Goal: Task Accomplishment & Management: Use online tool/utility

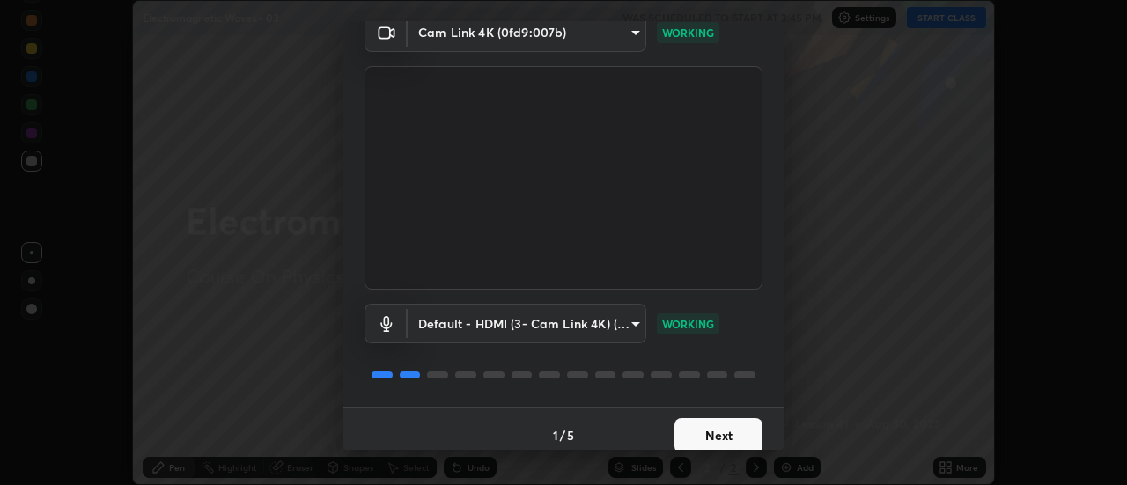
scroll to position [92, 0]
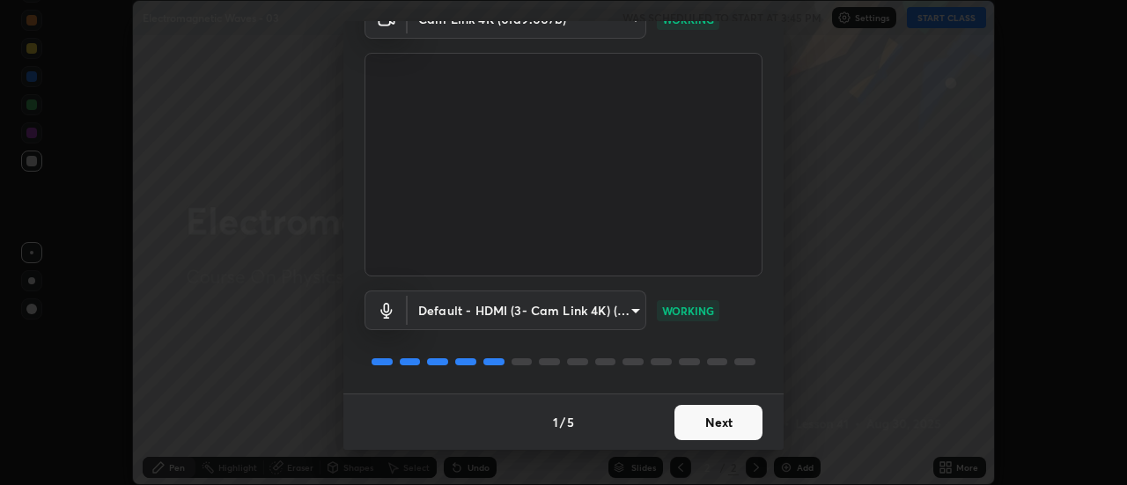
click at [723, 420] on button "Next" at bounding box center [718, 422] width 88 height 35
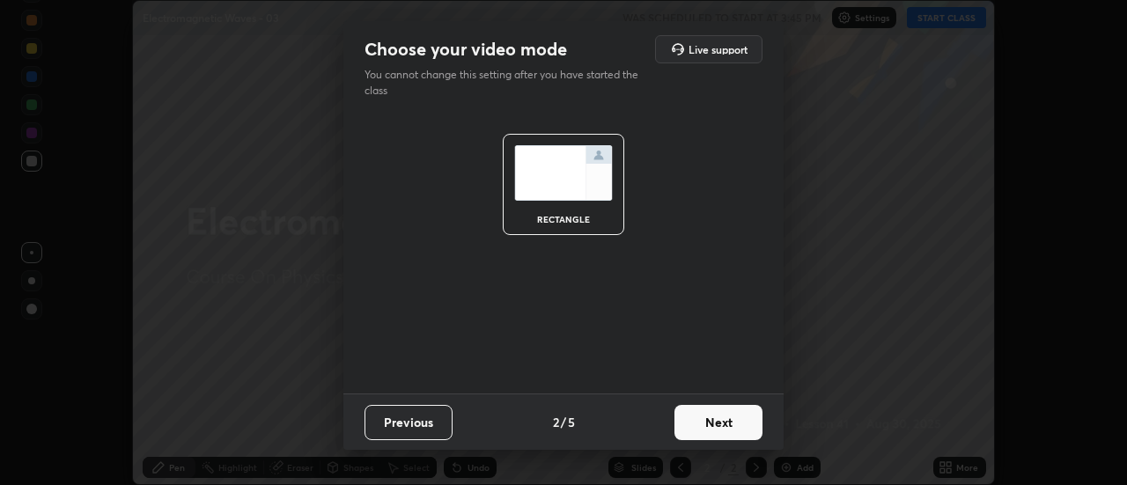
click at [724, 423] on button "Next" at bounding box center [718, 422] width 88 height 35
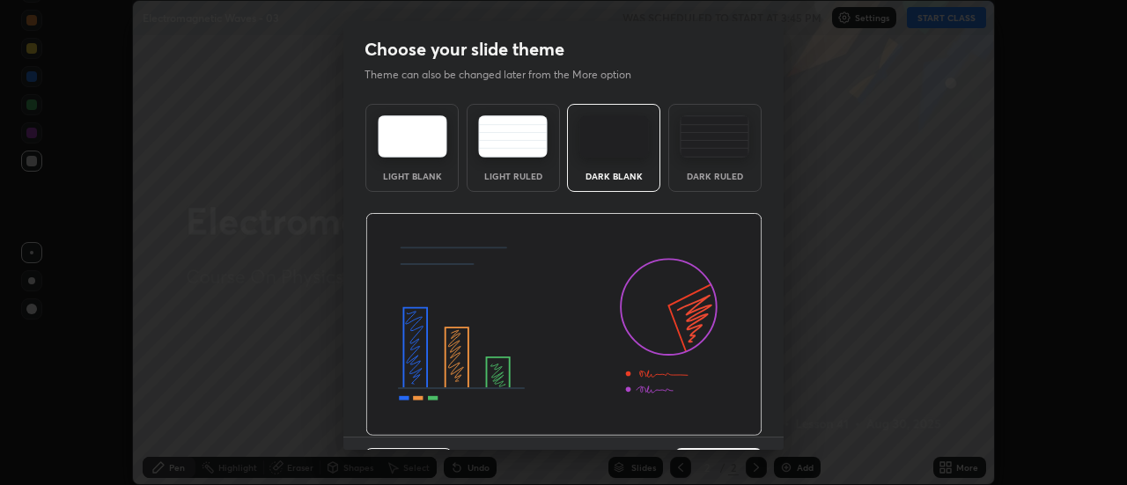
scroll to position [43, 0]
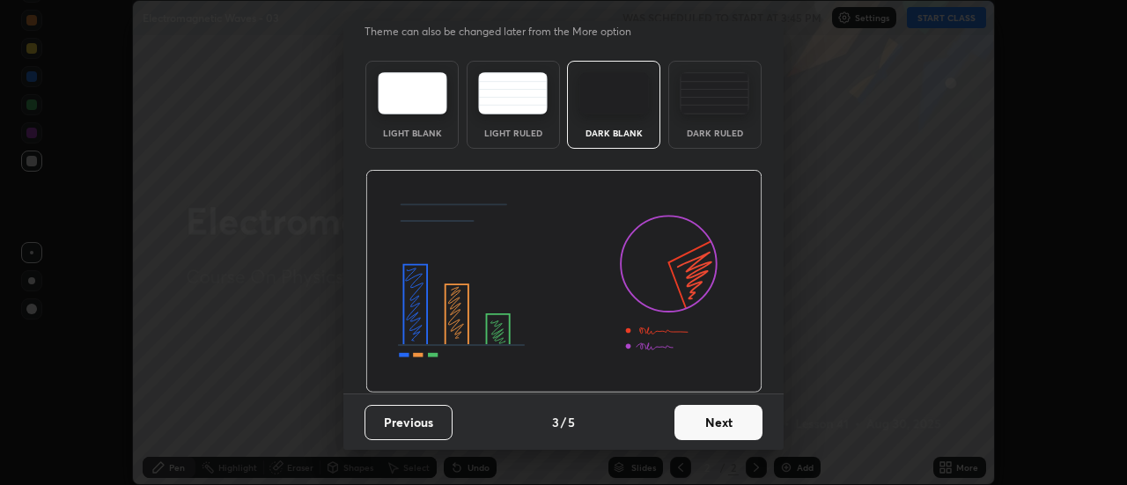
click at [733, 421] on button "Next" at bounding box center [718, 422] width 88 height 35
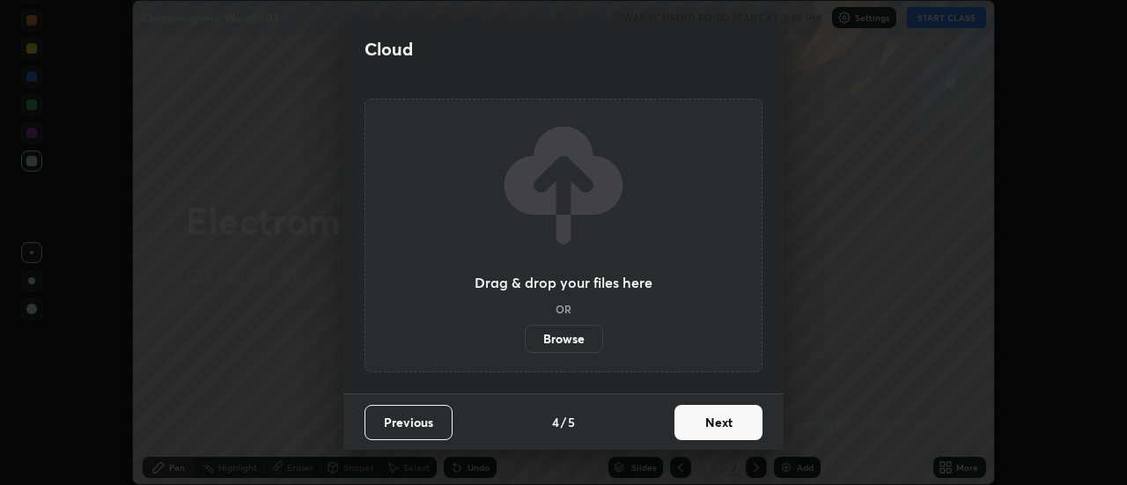
click at [738, 428] on button "Next" at bounding box center [718, 422] width 88 height 35
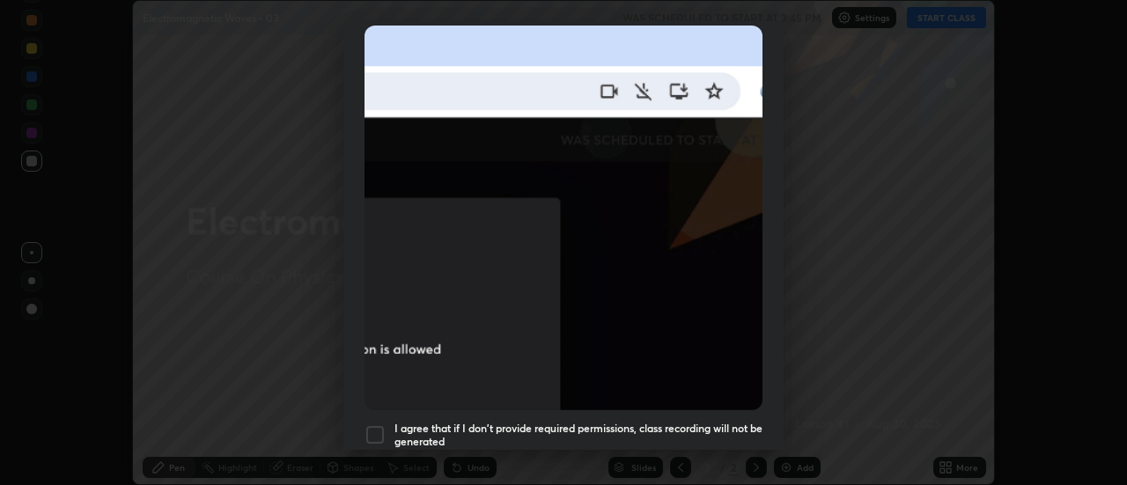
scroll to position [390, 0]
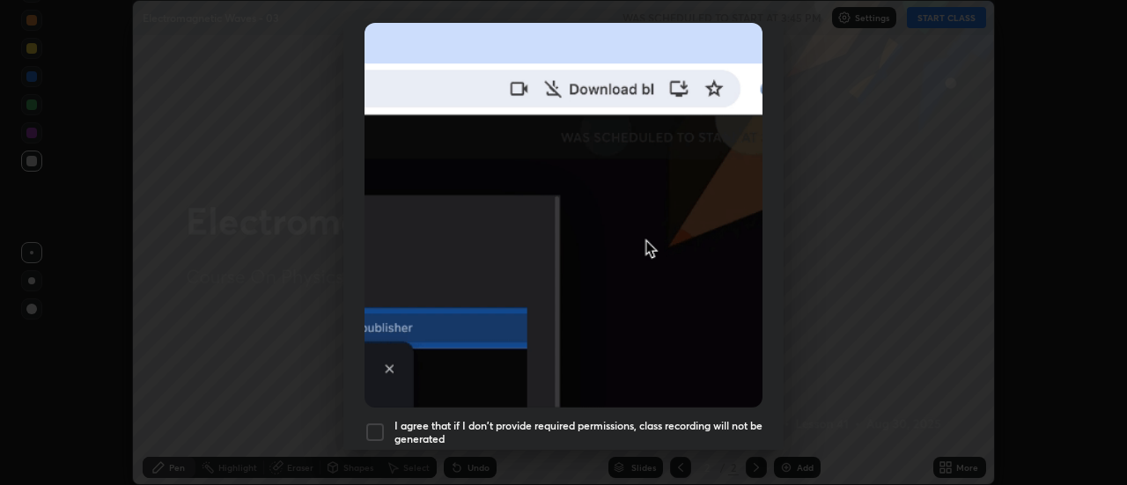
click at [379, 422] on div at bounding box center [374, 432] width 21 height 21
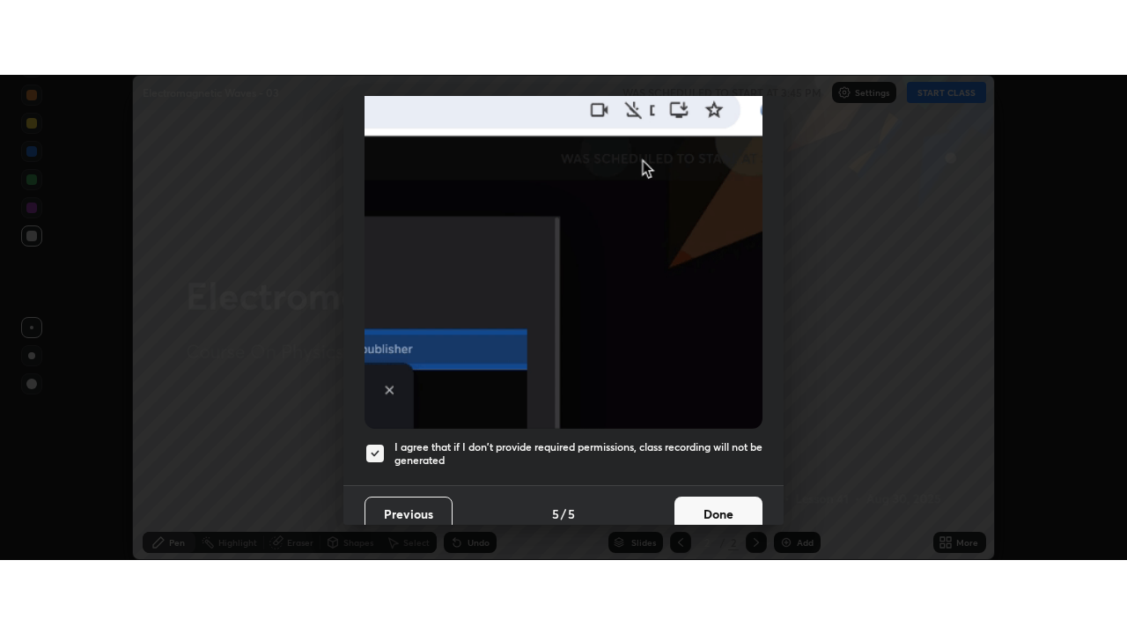
scroll to position [452, 0]
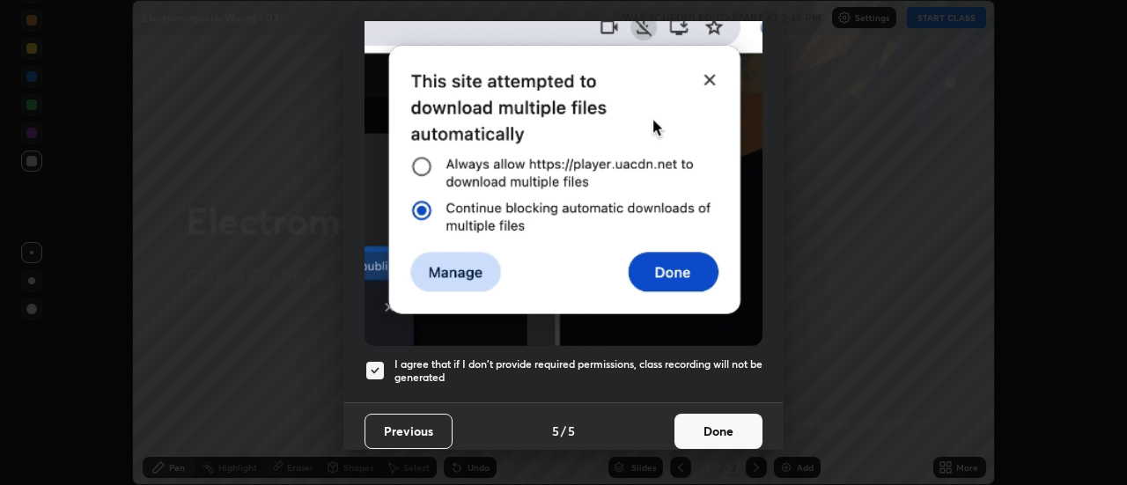
click at [707, 417] on button "Done" at bounding box center [718, 431] width 88 height 35
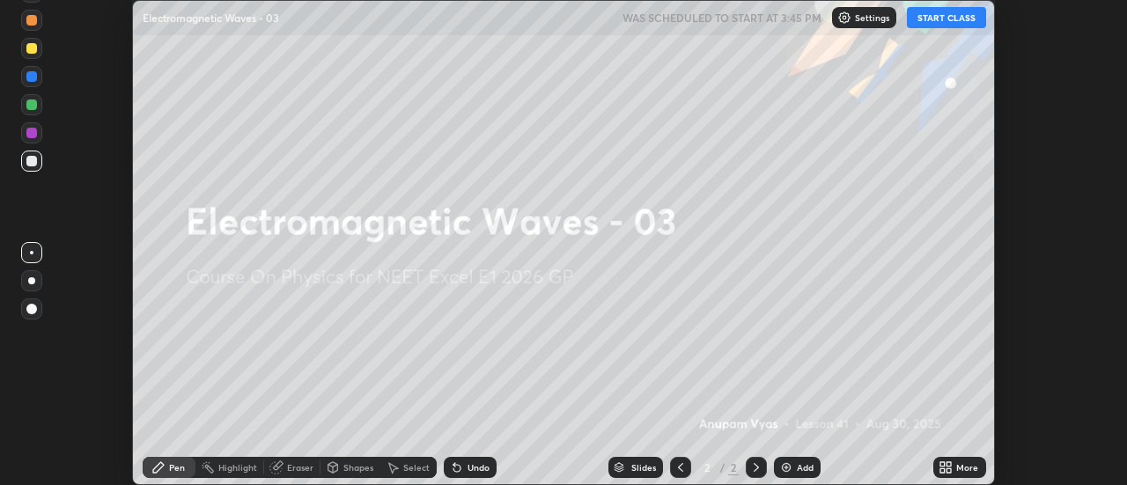
click at [969, 18] on button "START CLASS" at bounding box center [946, 17] width 79 height 21
click at [952, 468] on icon at bounding box center [949, 470] width 4 height 4
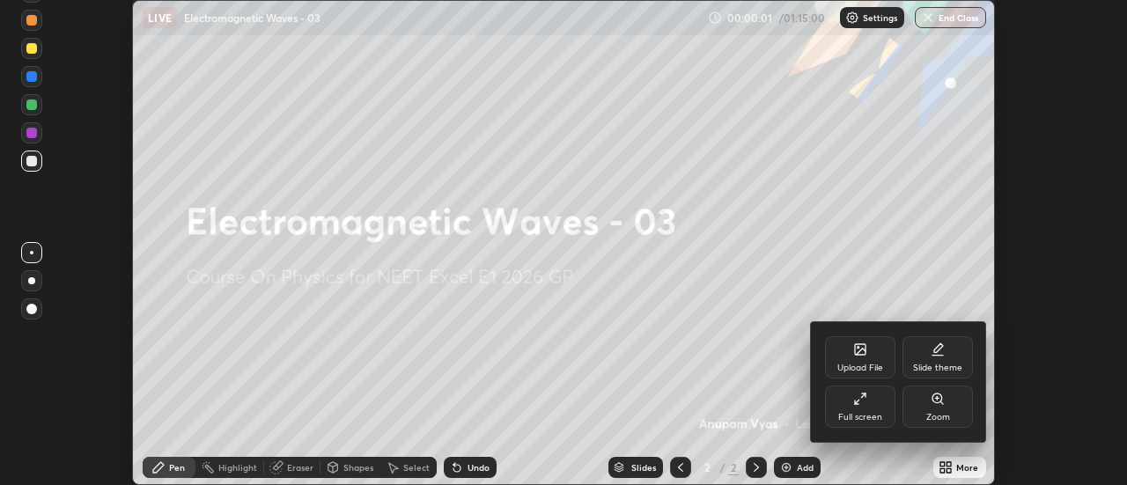
click at [859, 411] on div "Full screen" at bounding box center [860, 407] width 70 height 42
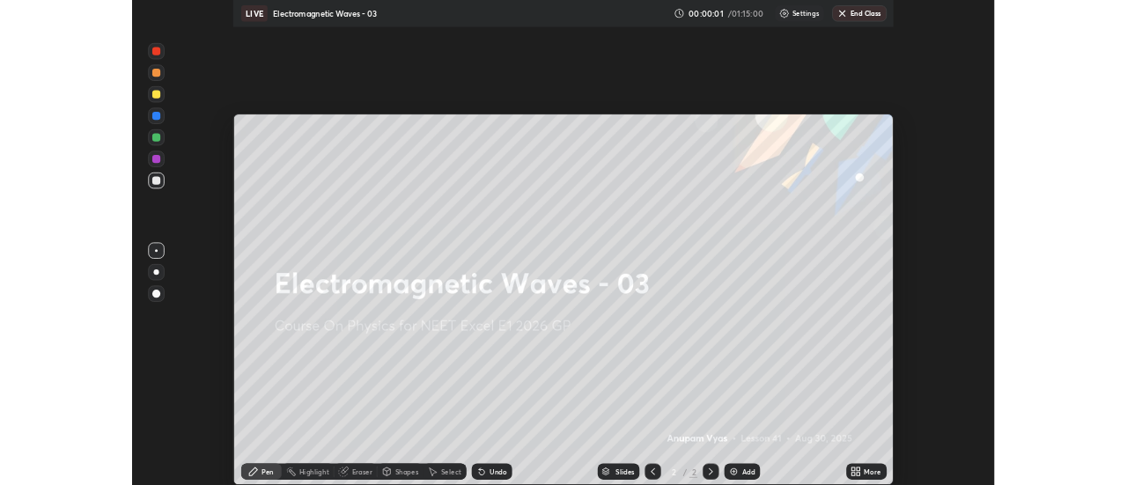
scroll to position [634, 1127]
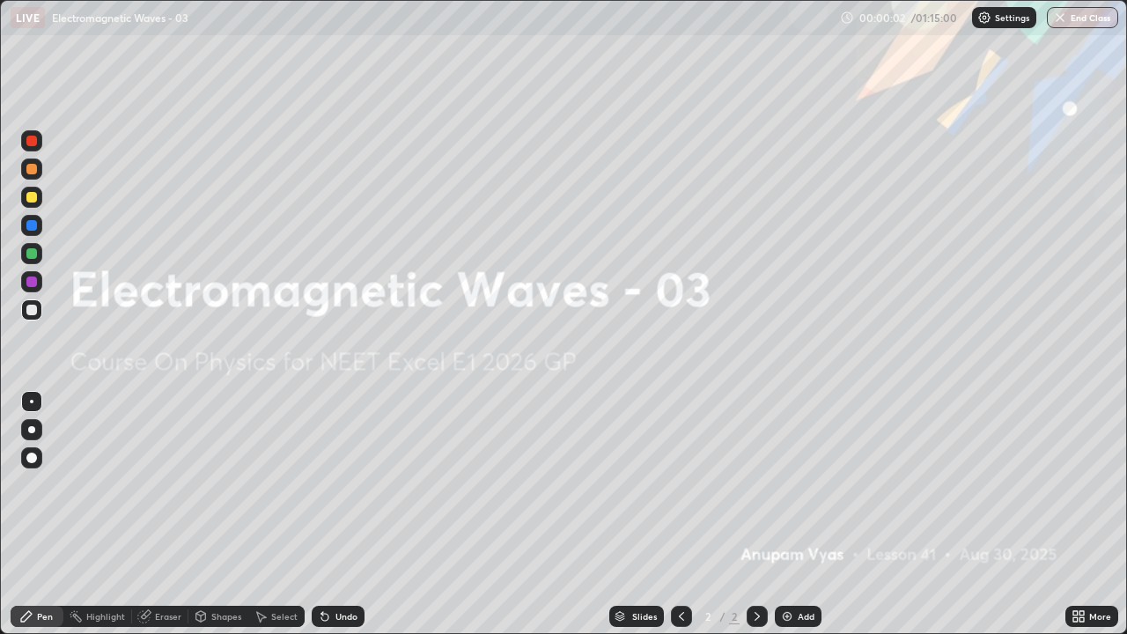
click at [808, 484] on div "Add" at bounding box center [806, 616] width 17 height 9
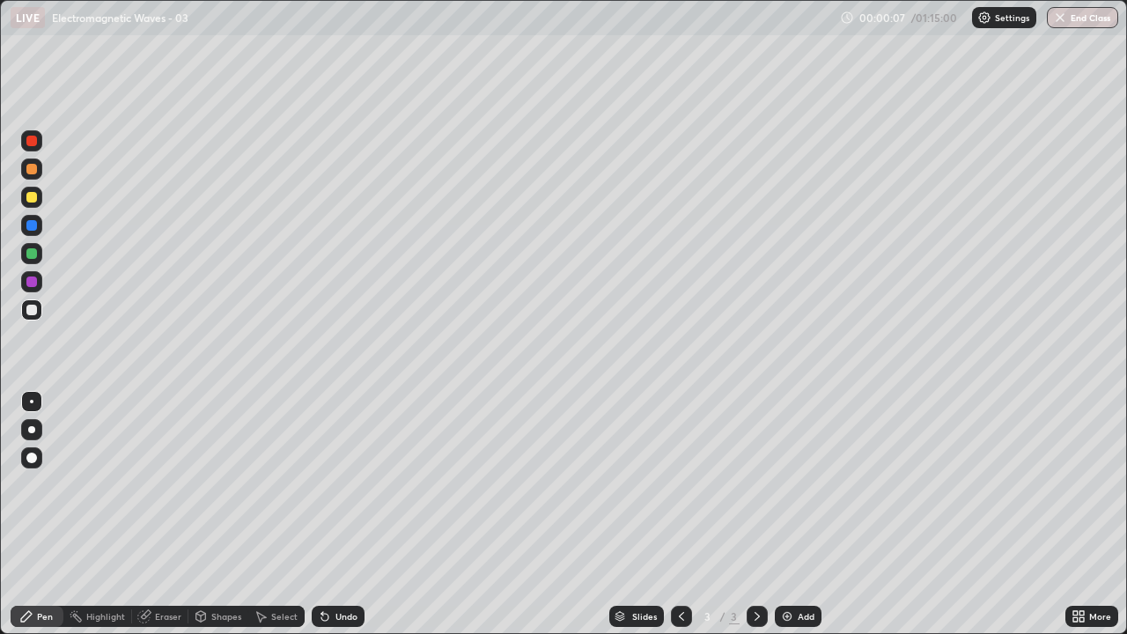
click at [33, 428] on div at bounding box center [31, 429] width 7 height 7
click at [346, 484] on div "Undo" at bounding box center [346, 616] width 22 height 9
click at [345, 484] on div "Undo" at bounding box center [338, 616] width 53 height 21
click at [344, 484] on div "Undo" at bounding box center [338, 616] width 53 height 21
click at [346, 484] on div "Undo" at bounding box center [338, 616] width 53 height 21
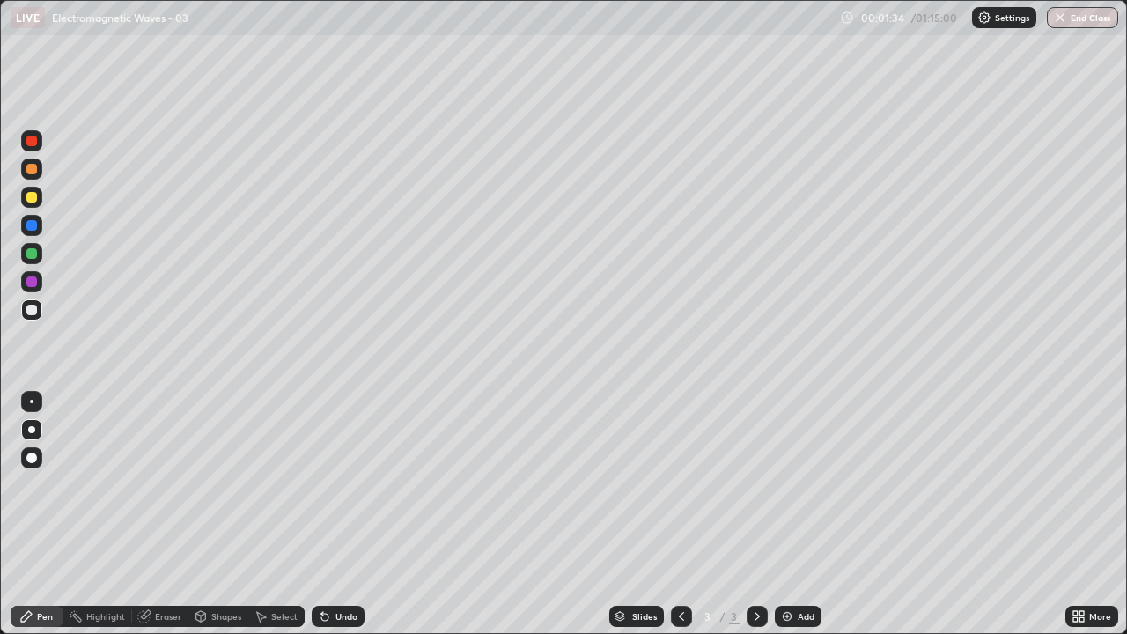
click at [343, 484] on div "Undo" at bounding box center [335, 616] width 60 height 35
click at [343, 484] on div "Undo" at bounding box center [346, 616] width 22 height 9
click at [341, 484] on div "Undo" at bounding box center [346, 616] width 22 height 9
click at [172, 484] on div "Eraser" at bounding box center [168, 616] width 26 height 9
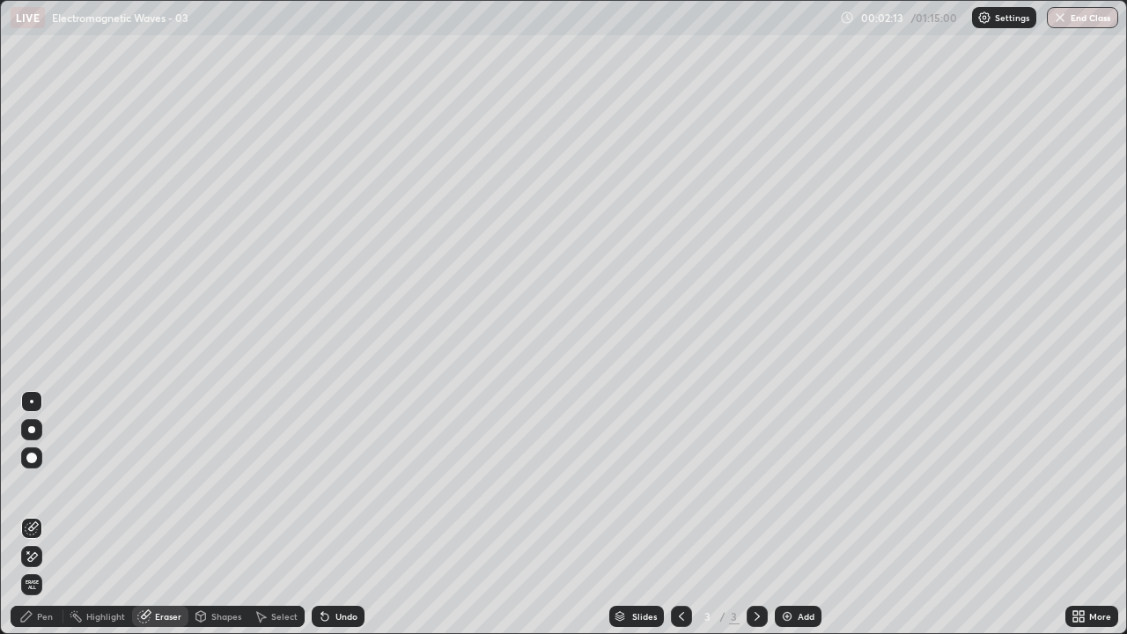
click at [43, 484] on div "Pen" at bounding box center [37, 616] width 53 height 21
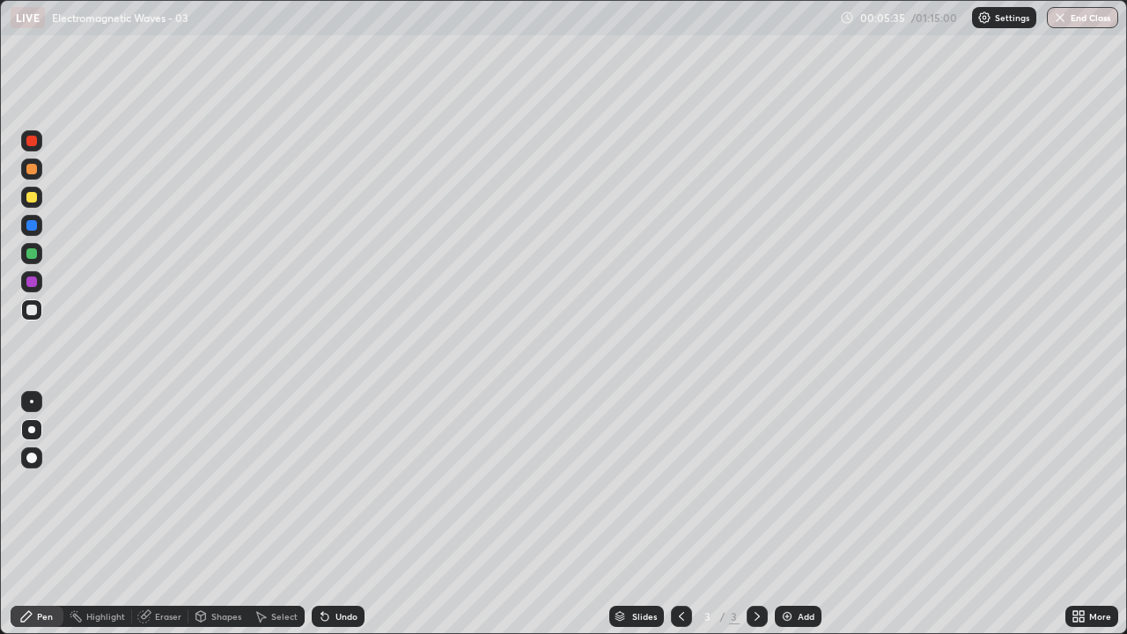
click at [172, 484] on div "Eraser" at bounding box center [168, 616] width 26 height 9
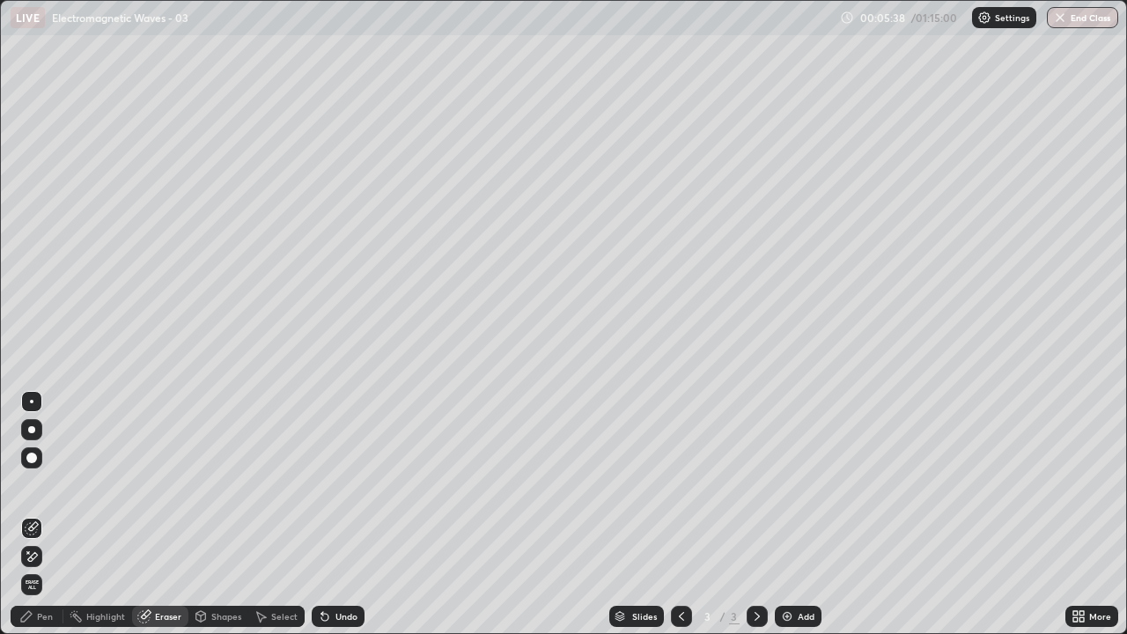
click at [48, 484] on div "Pen" at bounding box center [45, 616] width 16 height 9
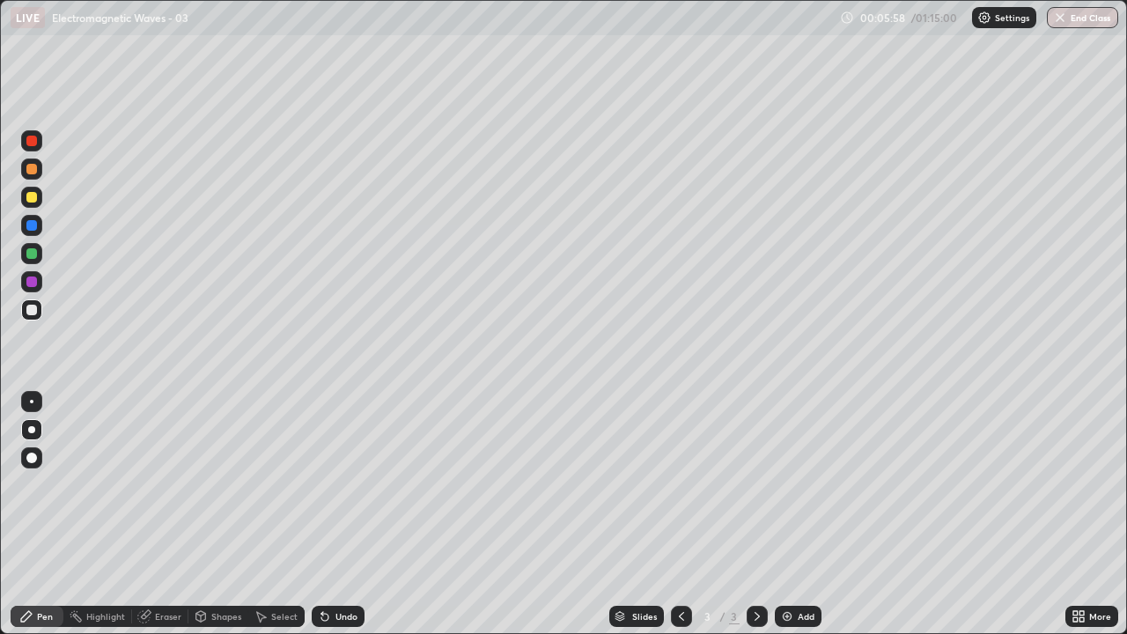
click at [282, 484] on div "Select" at bounding box center [284, 616] width 26 height 9
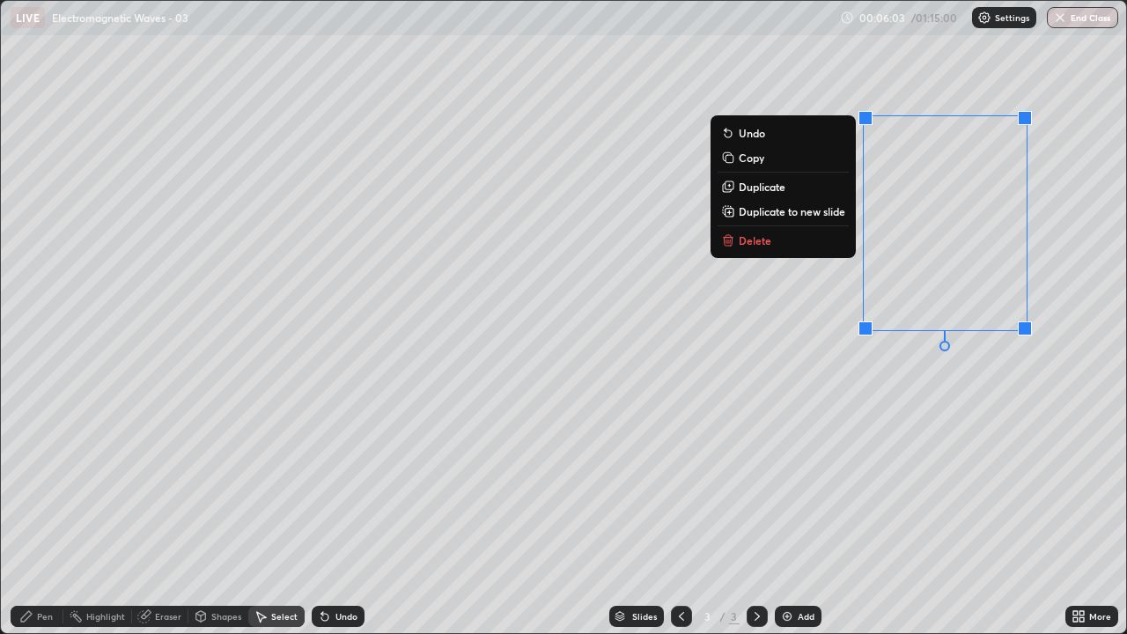
click at [827, 243] on button "Delete" at bounding box center [782, 240] width 131 height 21
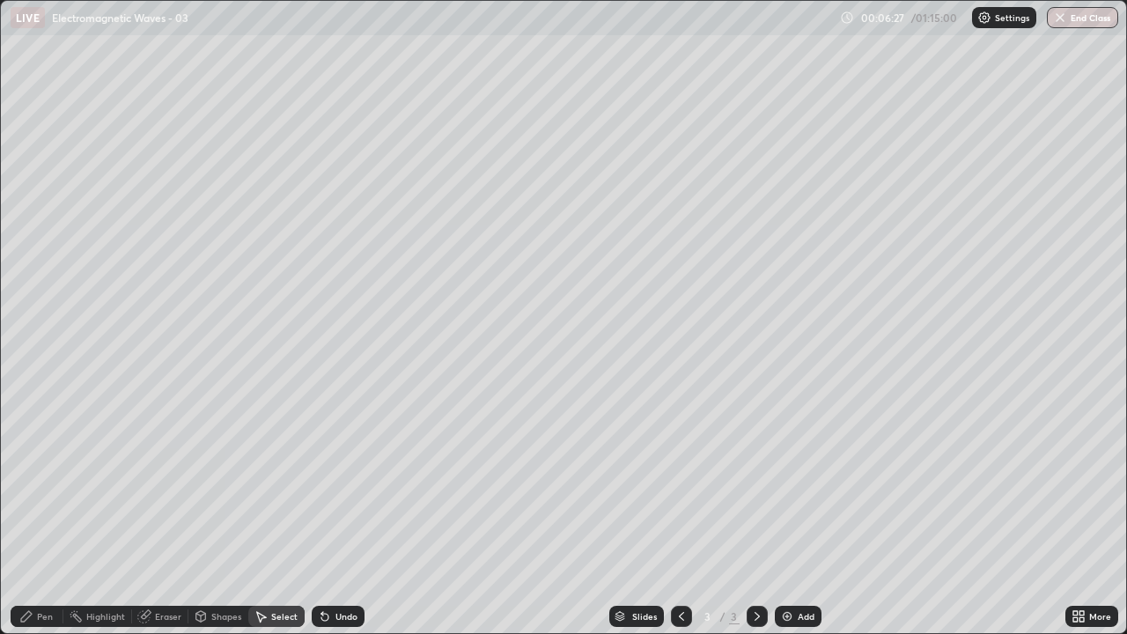
click at [49, 484] on div "Pen" at bounding box center [45, 616] width 16 height 9
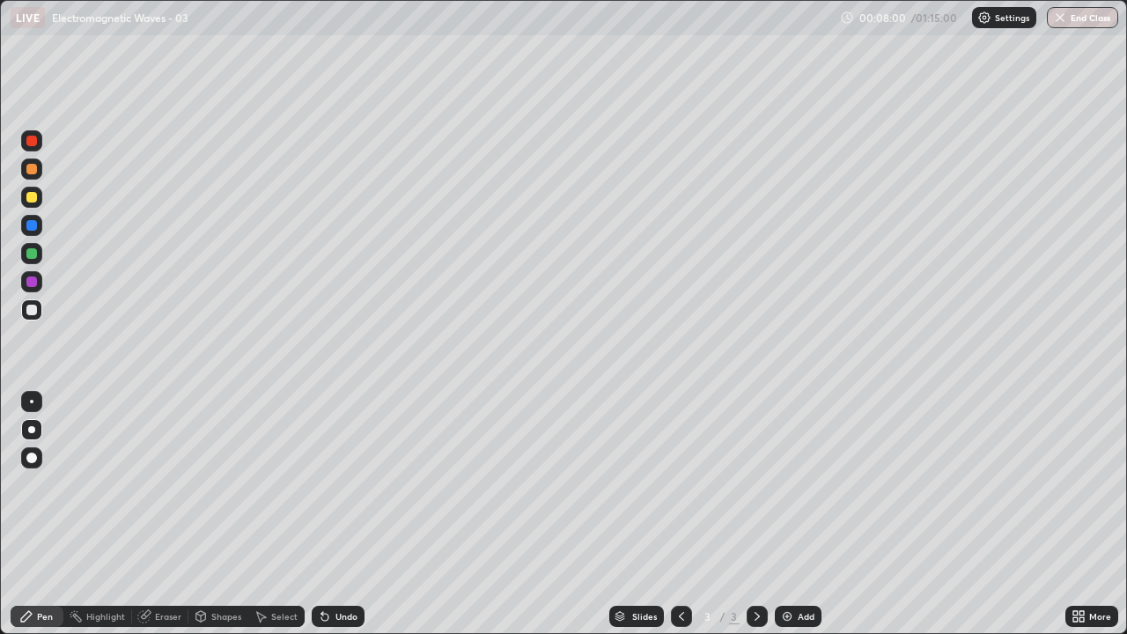
click at [343, 484] on div "Undo" at bounding box center [346, 616] width 22 height 9
click at [800, 484] on div "Add" at bounding box center [806, 616] width 17 height 9
click at [344, 484] on div "Undo" at bounding box center [346, 616] width 22 height 9
click at [808, 484] on div "Add" at bounding box center [806, 616] width 17 height 9
click at [680, 484] on icon at bounding box center [681, 616] width 14 height 14
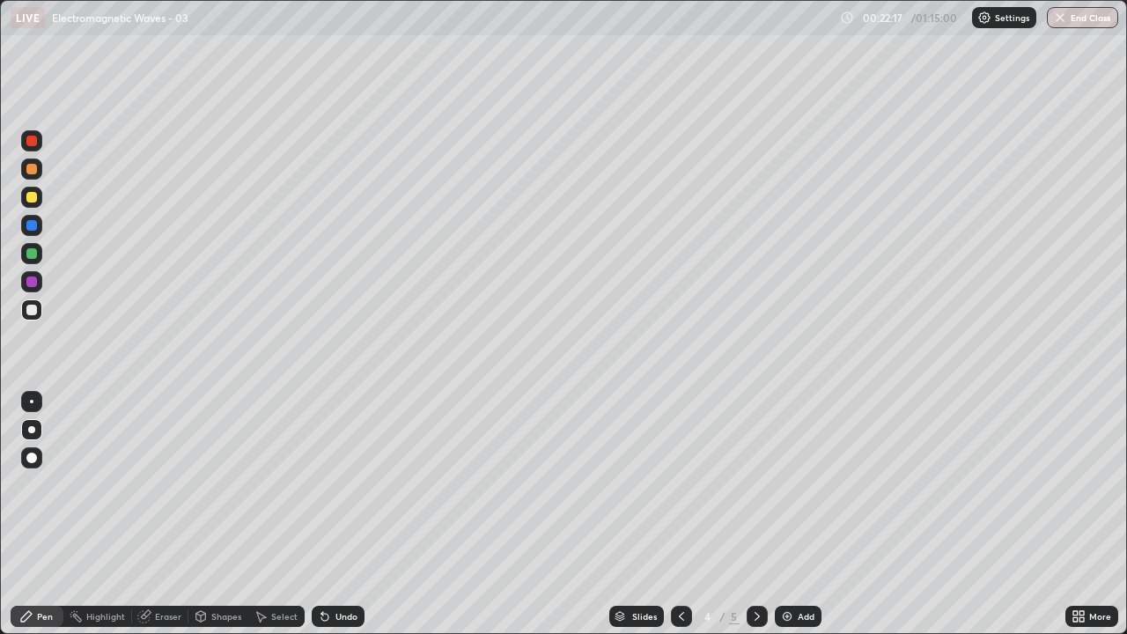
click at [755, 484] on icon at bounding box center [756, 616] width 5 height 9
click at [680, 484] on icon at bounding box center [681, 616] width 5 height 9
click at [791, 484] on img at bounding box center [787, 616] width 14 height 14
click at [335, 484] on div "Undo" at bounding box center [346, 616] width 22 height 9
click at [31, 283] on div at bounding box center [31, 281] width 11 height 11
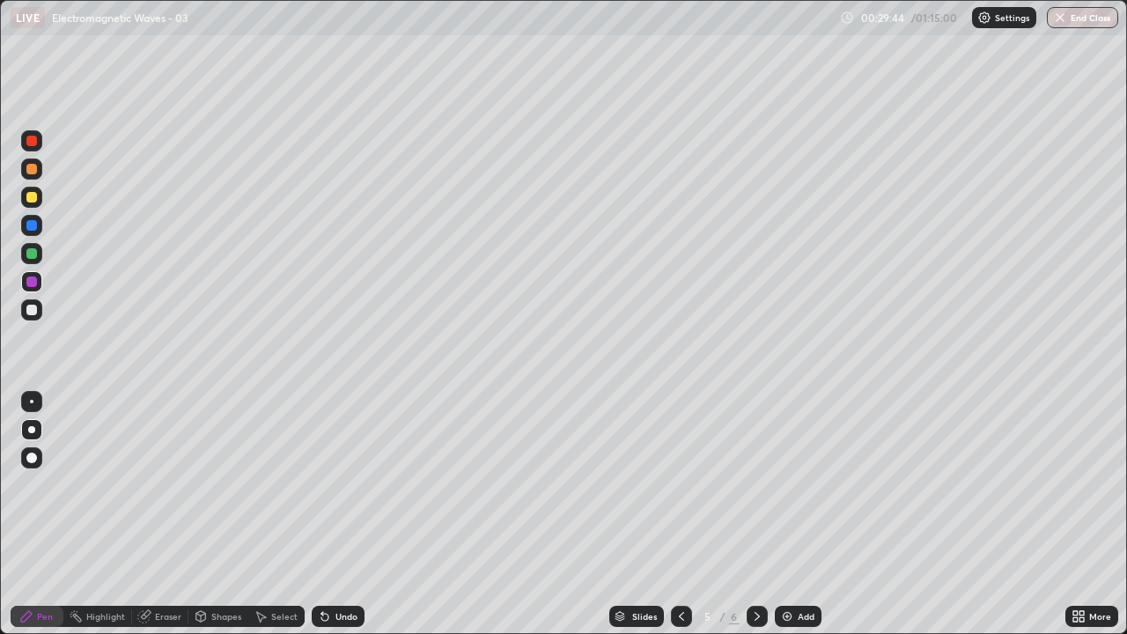
click at [176, 484] on div "Eraser" at bounding box center [168, 616] width 26 height 9
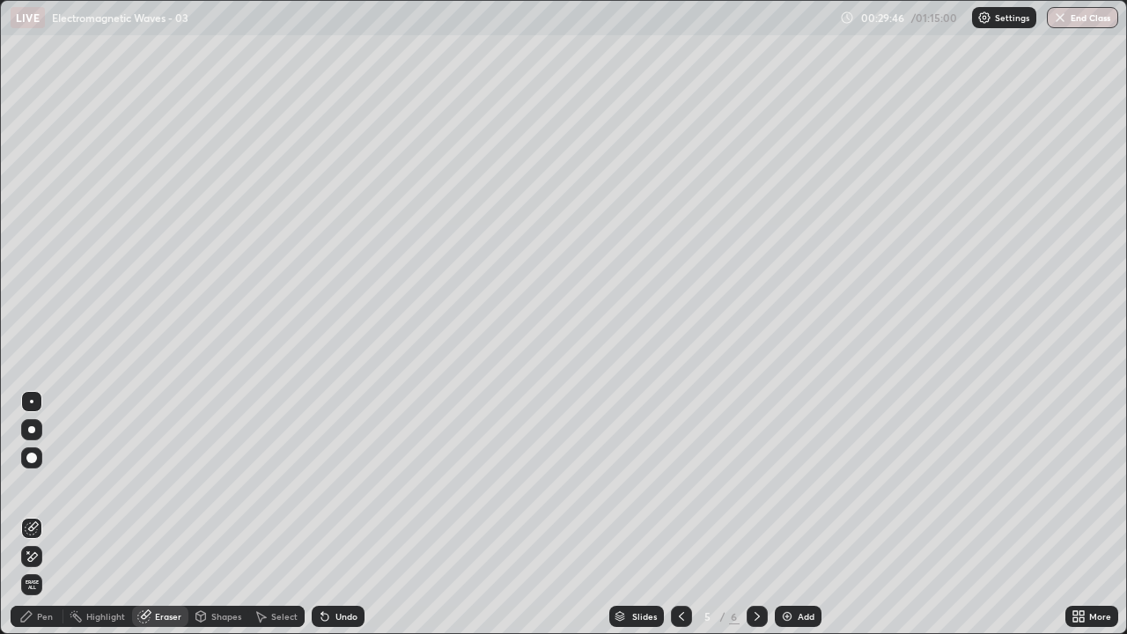
click at [33, 457] on div at bounding box center [31, 457] width 11 height 11
click at [41, 484] on div "Pen" at bounding box center [45, 616] width 16 height 9
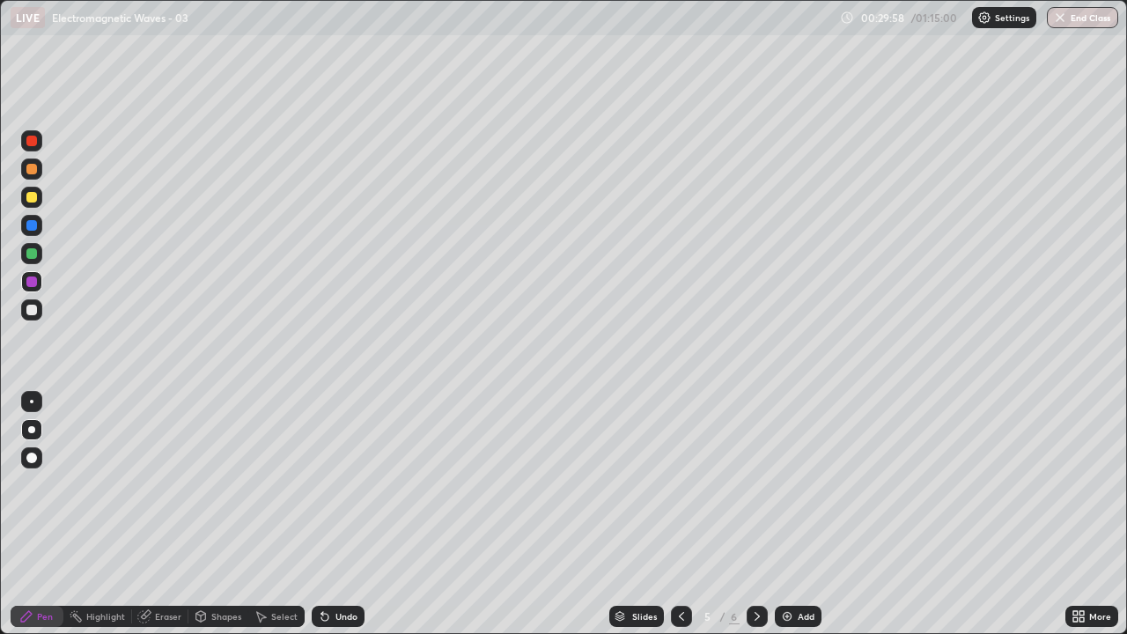
click at [31, 313] on div at bounding box center [31, 310] width 11 height 11
click at [680, 484] on icon at bounding box center [681, 616] width 14 height 14
click at [679, 484] on icon at bounding box center [681, 616] width 5 height 9
click at [680, 484] on icon at bounding box center [681, 616] width 14 height 14
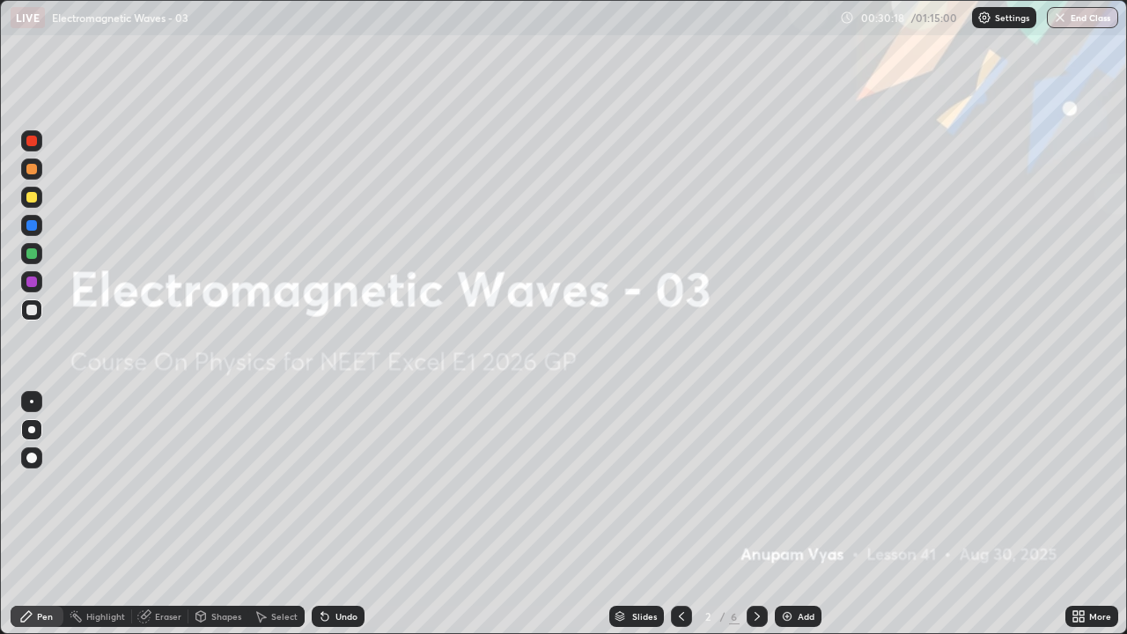
click at [760, 484] on icon at bounding box center [757, 616] width 14 height 14
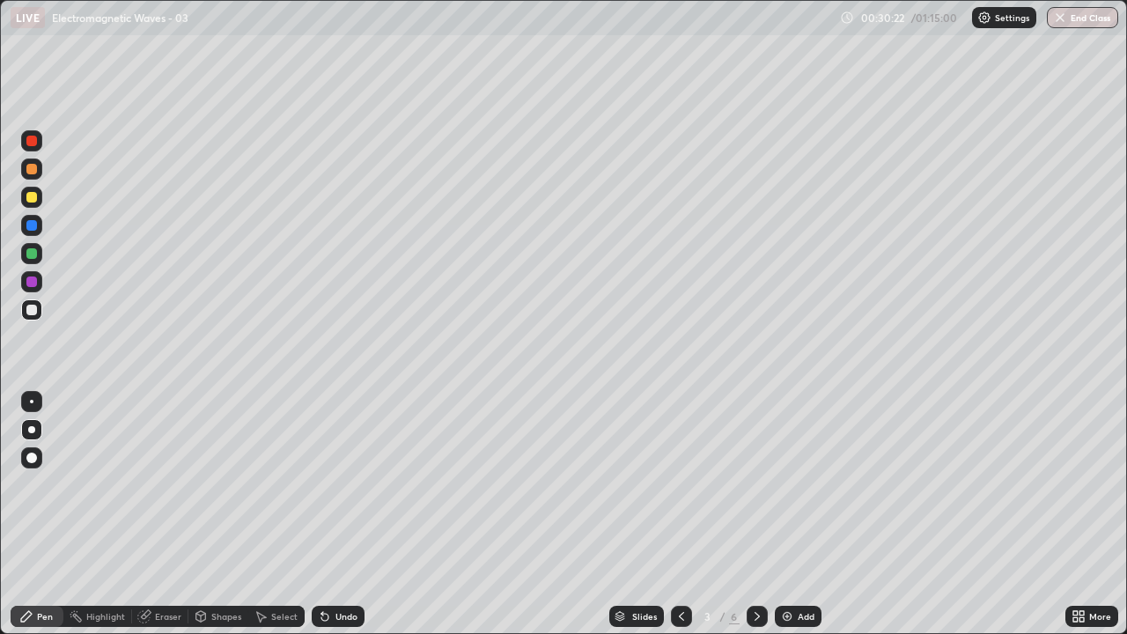
click at [33, 254] on div at bounding box center [31, 253] width 11 height 11
click at [755, 484] on icon at bounding box center [756, 616] width 5 height 9
click at [752, 484] on icon at bounding box center [757, 616] width 14 height 14
click at [756, 484] on icon at bounding box center [756, 616] width 5 height 9
click at [676, 484] on icon at bounding box center [681, 616] width 14 height 14
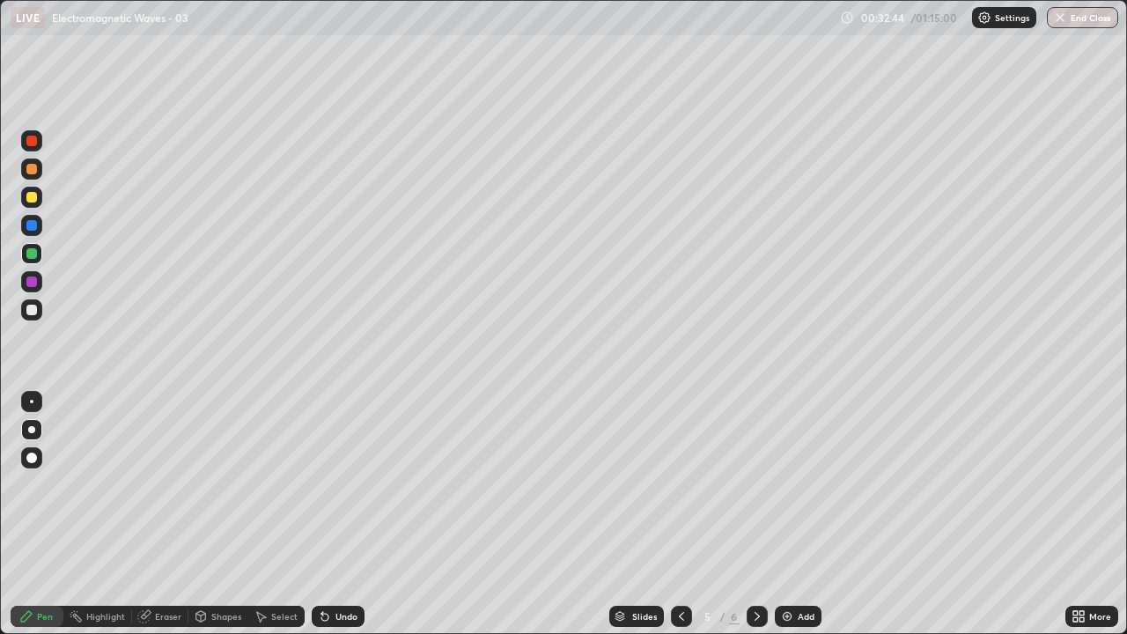
click at [803, 484] on div "Add" at bounding box center [806, 616] width 17 height 9
click at [33, 309] on div at bounding box center [31, 310] width 11 height 11
click at [681, 484] on icon at bounding box center [681, 616] width 14 height 14
click at [755, 484] on icon at bounding box center [757, 616] width 14 height 14
click at [169, 484] on div "Eraser" at bounding box center [168, 616] width 26 height 9
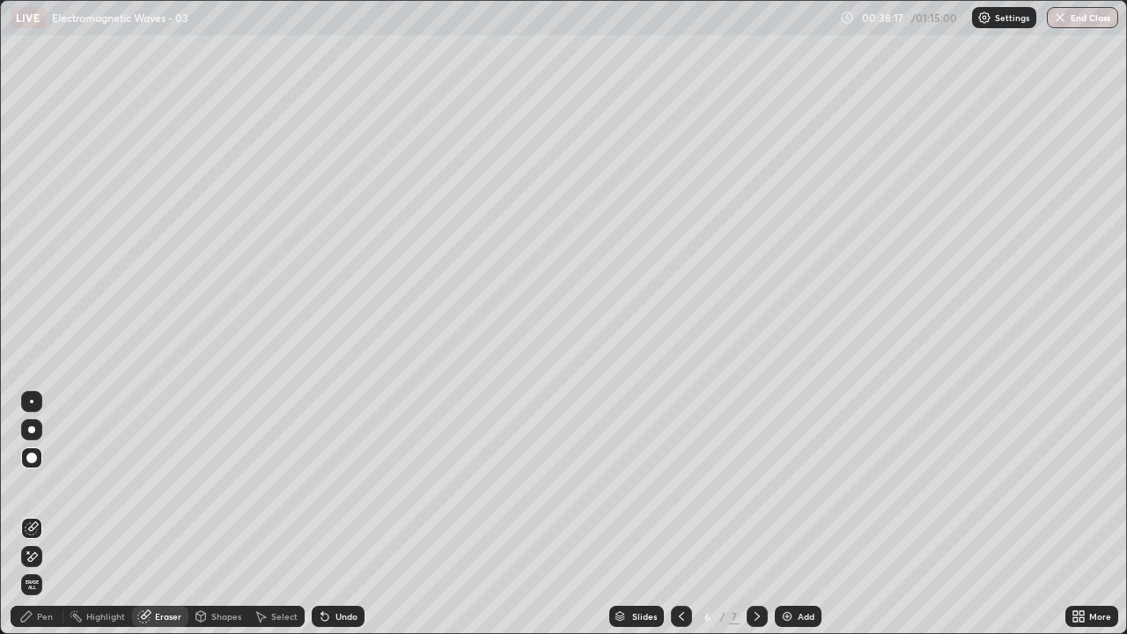
click at [49, 484] on div "Pen" at bounding box center [45, 616] width 16 height 9
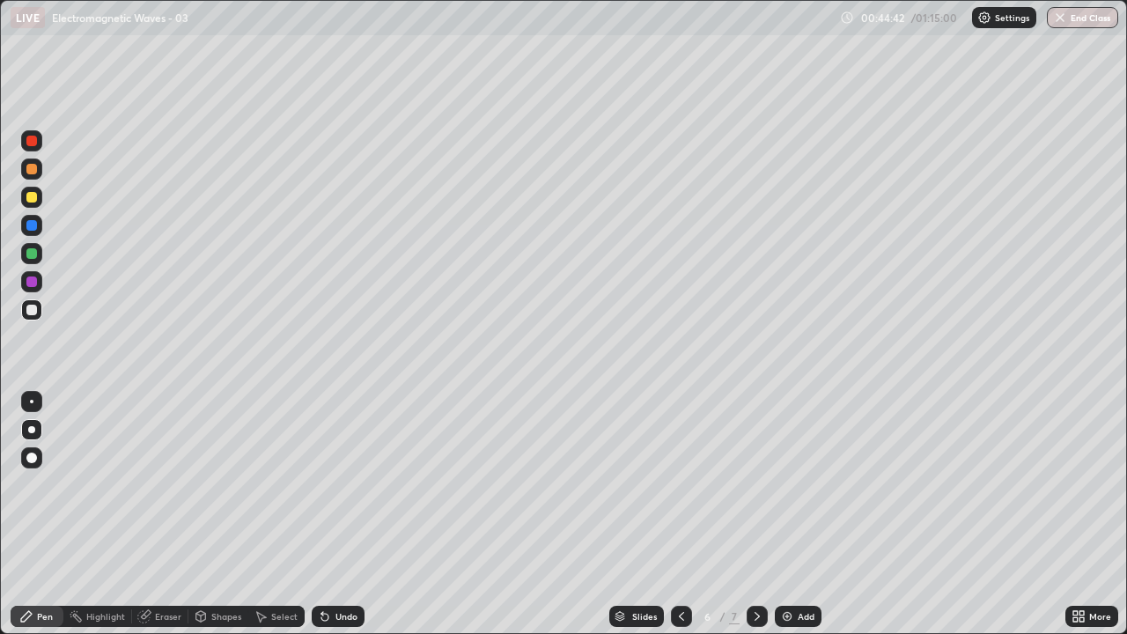
click at [680, 484] on icon at bounding box center [681, 616] width 14 height 14
click at [682, 484] on icon at bounding box center [681, 616] width 14 height 14
click at [755, 484] on icon at bounding box center [757, 616] width 14 height 14
click at [754, 484] on icon at bounding box center [756, 616] width 5 height 9
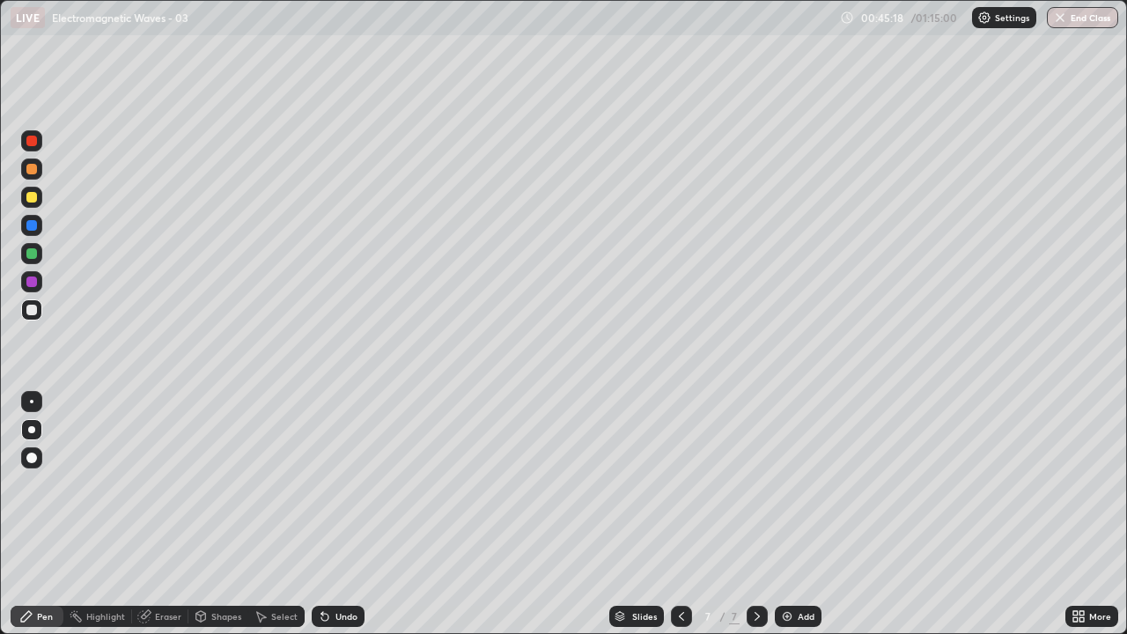
click at [754, 484] on icon at bounding box center [757, 616] width 14 height 14
click at [795, 484] on div "Add" at bounding box center [798, 616] width 47 height 21
click at [680, 484] on icon at bounding box center [681, 616] width 14 height 14
click at [679, 484] on icon at bounding box center [681, 616] width 5 height 9
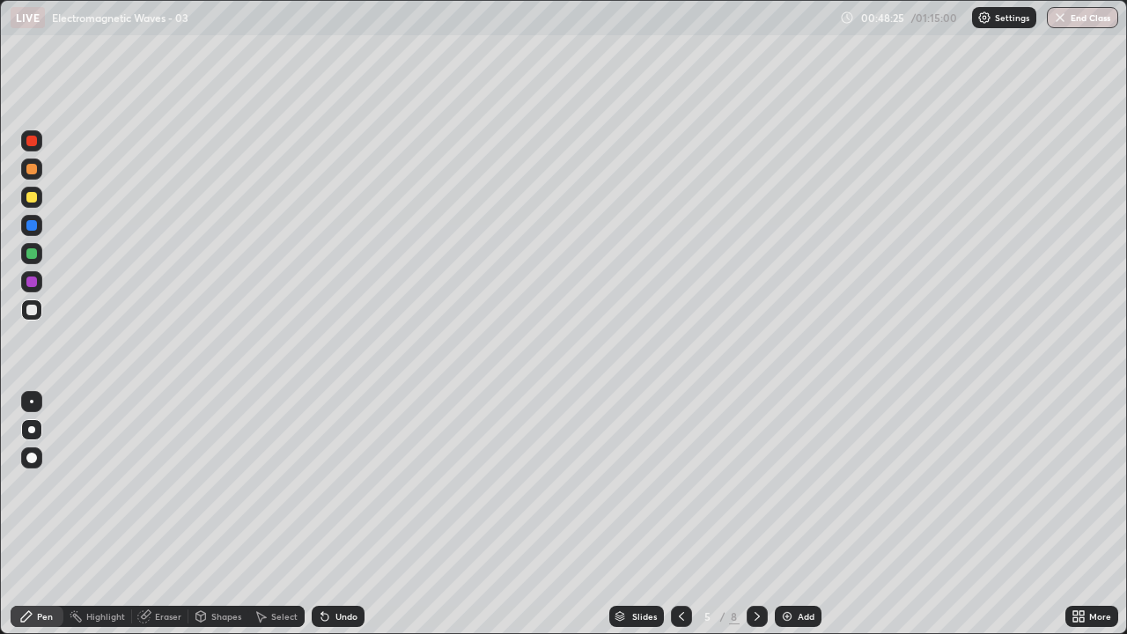
click at [680, 484] on icon at bounding box center [681, 616] width 14 height 14
click at [677, 484] on icon at bounding box center [681, 616] width 14 height 14
click at [754, 484] on icon at bounding box center [757, 616] width 14 height 14
click at [755, 484] on icon at bounding box center [756, 616] width 5 height 9
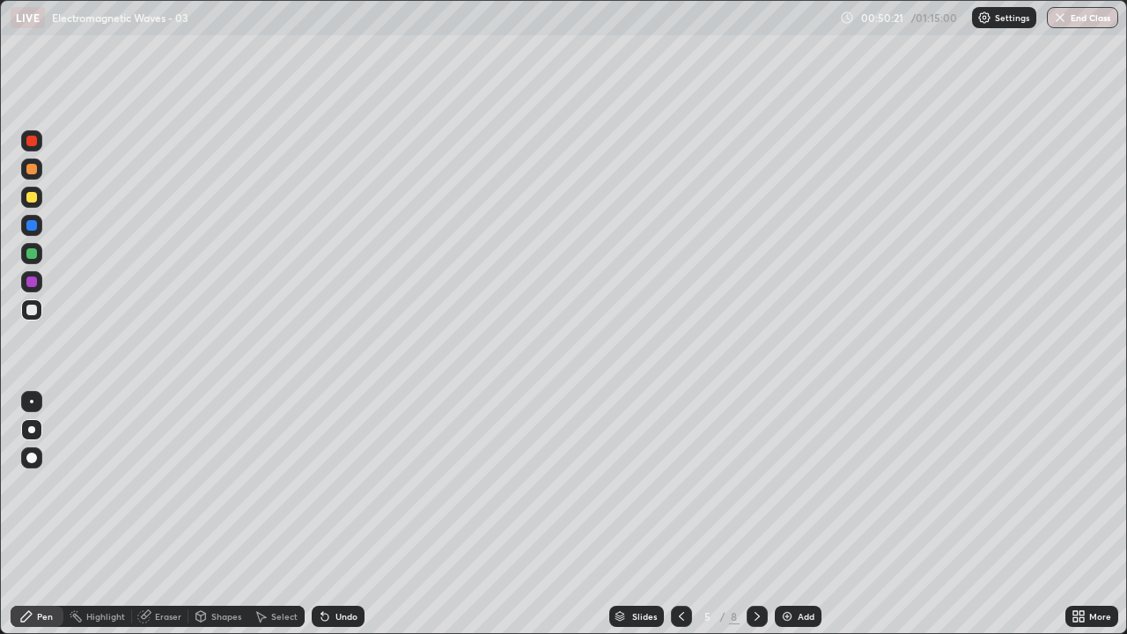
click at [757, 484] on icon at bounding box center [757, 616] width 14 height 14
click at [757, 484] on icon at bounding box center [756, 616] width 5 height 9
click at [758, 484] on icon at bounding box center [757, 616] width 14 height 14
click at [683, 484] on icon at bounding box center [681, 616] width 14 height 14
click at [685, 484] on icon at bounding box center [681, 616] width 14 height 14
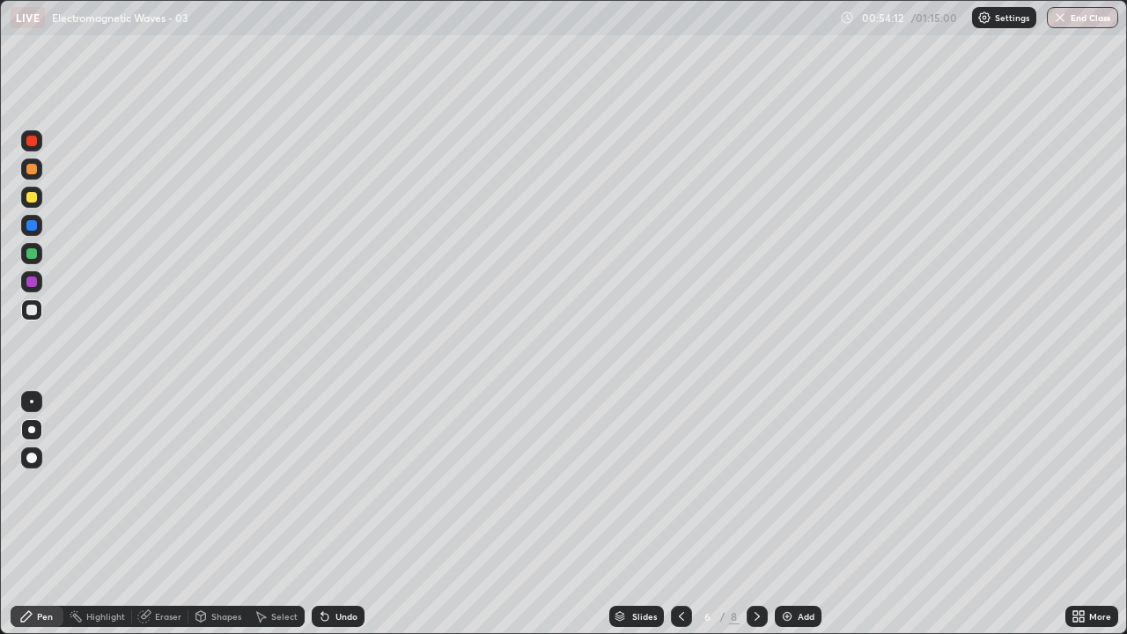
click at [752, 484] on icon at bounding box center [757, 616] width 14 height 14
click at [757, 484] on icon at bounding box center [757, 616] width 14 height 14
click at [677, 484] on icon at bounding box center [681, 616] width 14 height 14
click at [679, 484] on icon at bounding box center [681, 616] width 14 height 14
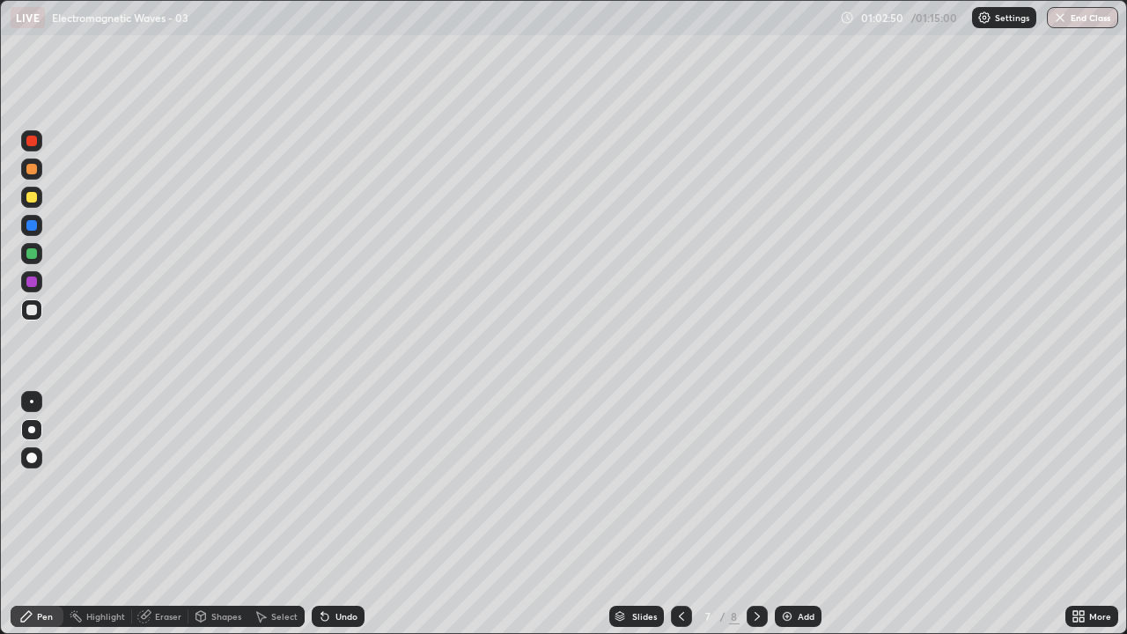
click at [676, 484] on icon at bounding box center [681, 616] width 14 height 14
click at [680, 484] on icon at bounding box center [681, 616] width 14 height 14
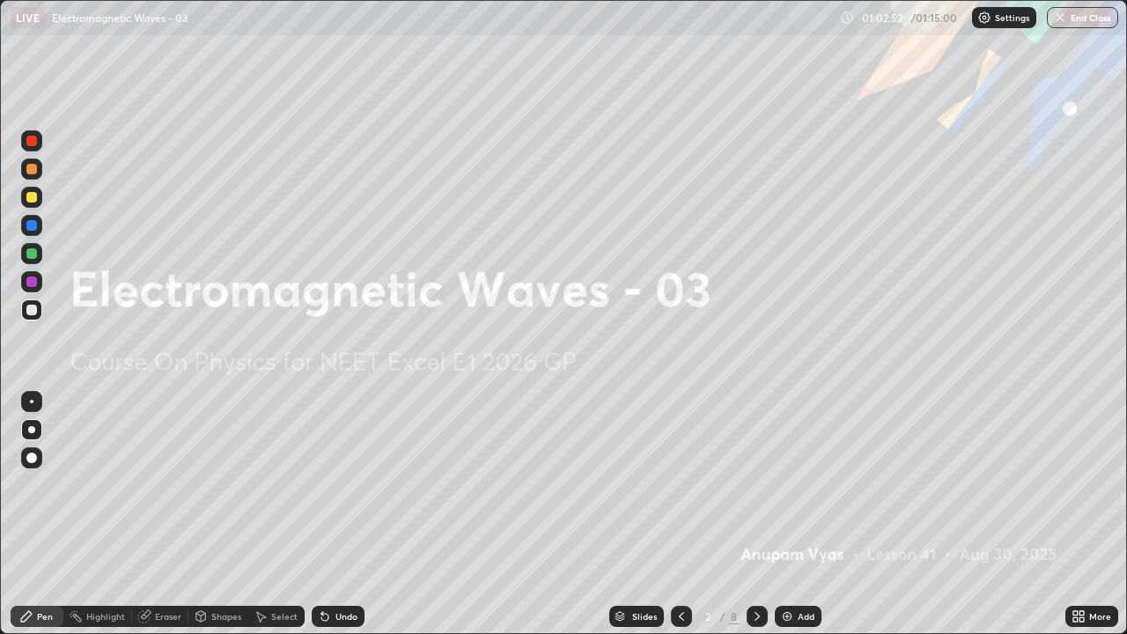
click at [757, 484] on icon at bounding box center [756, 616] width 5 height 9
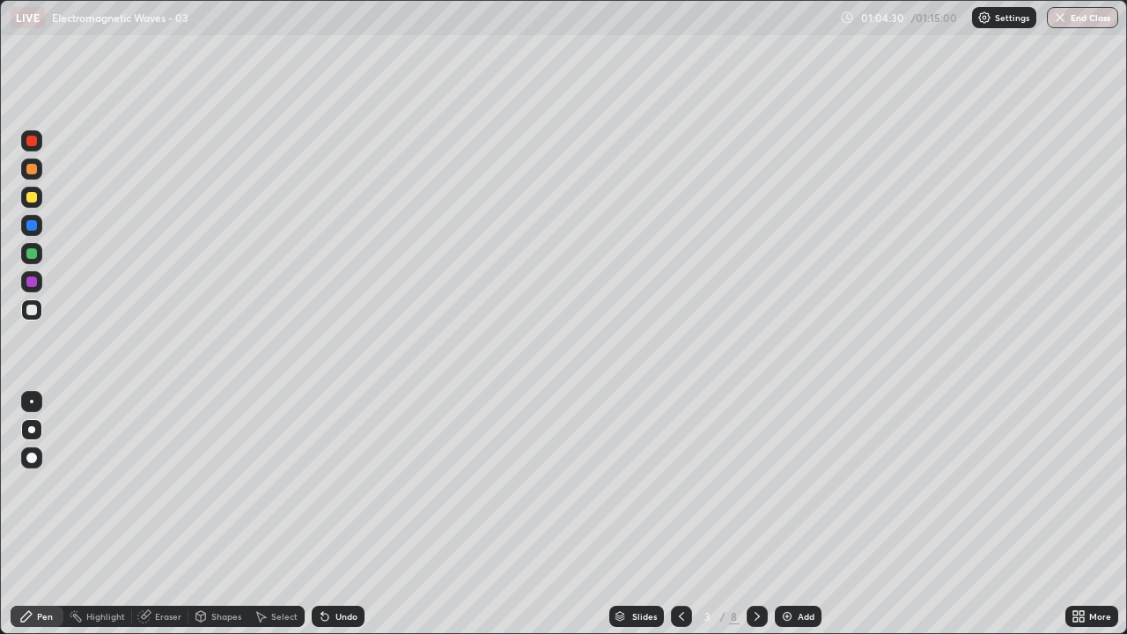
click at [1089, 18] on button "End Class" at bounding box center [1082, 17] width 71 height 21
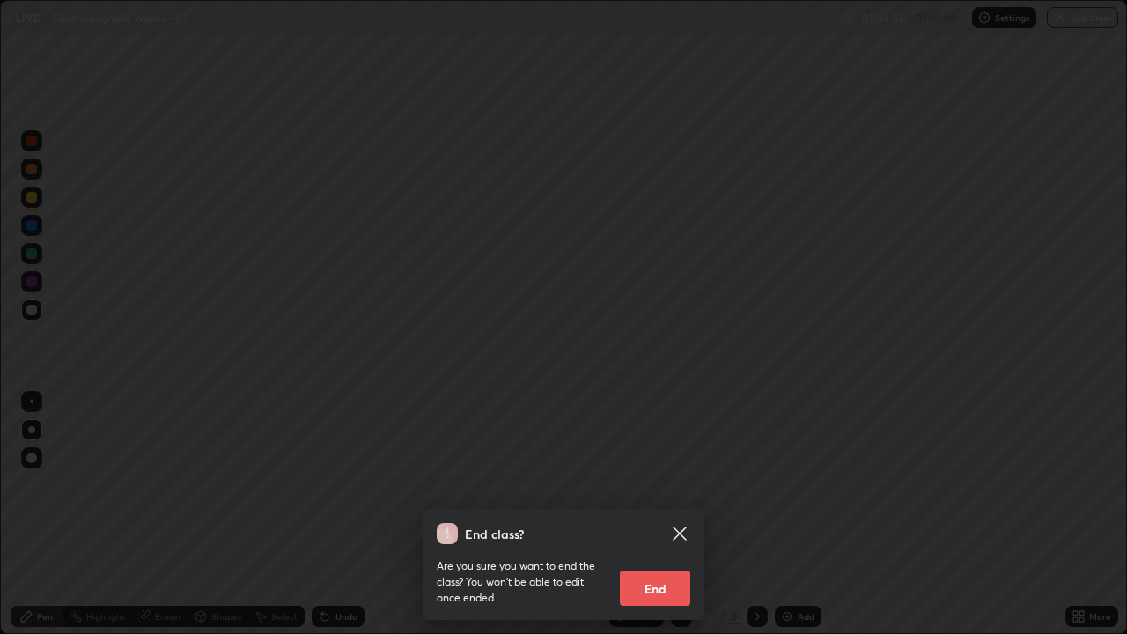
click at [673, 484] on button "End" at bounding box center [655, 587] width 70 height 35
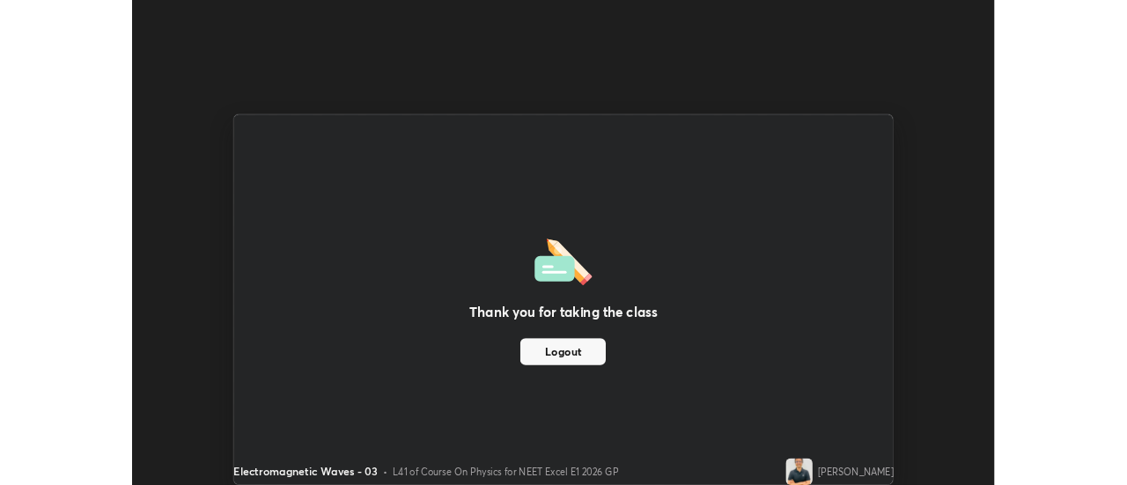
scroll to position [87547, 86905]
